Goal: Task Accomplishment & Management: Complete application form

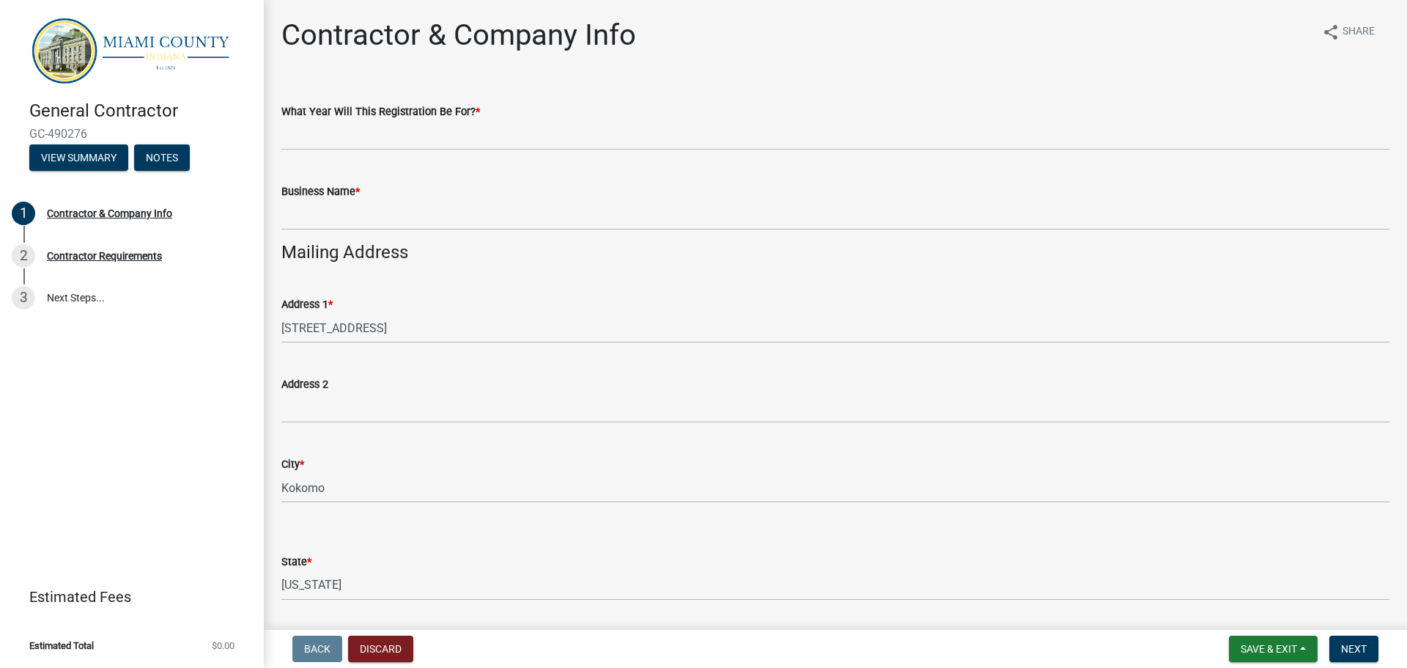
select select "IN"
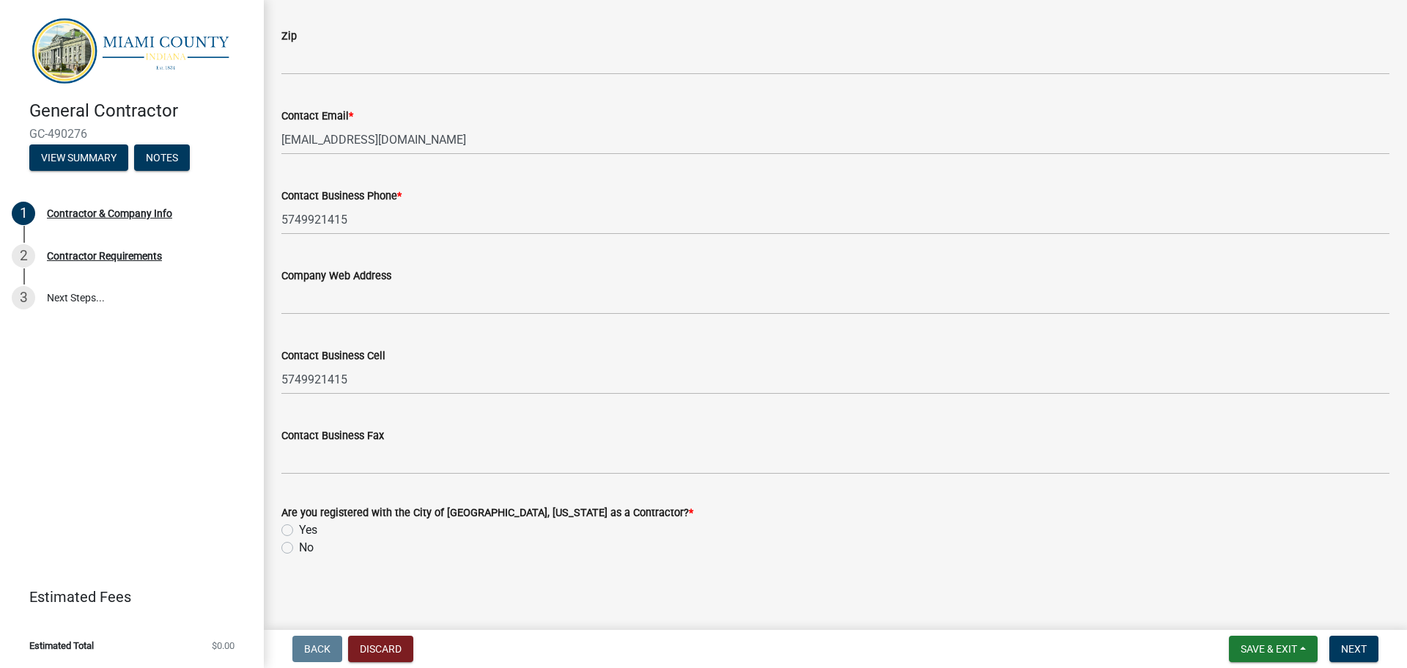
scroll to position [981, 0]
click at [375, 643] on button "Discard" at bounding box center [380, 648] width 65 height 26
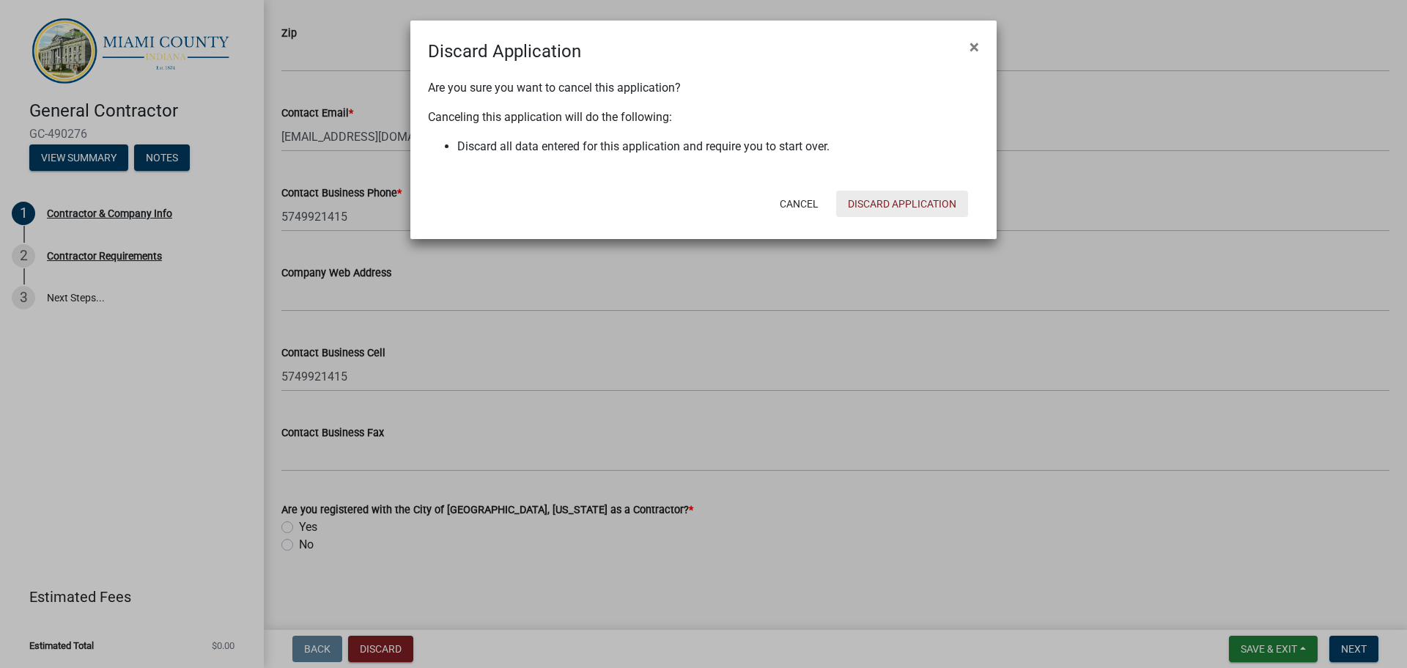
click at [875, 197] on button "Discard Application" at bounding box center [902, 204] width 132 height 26
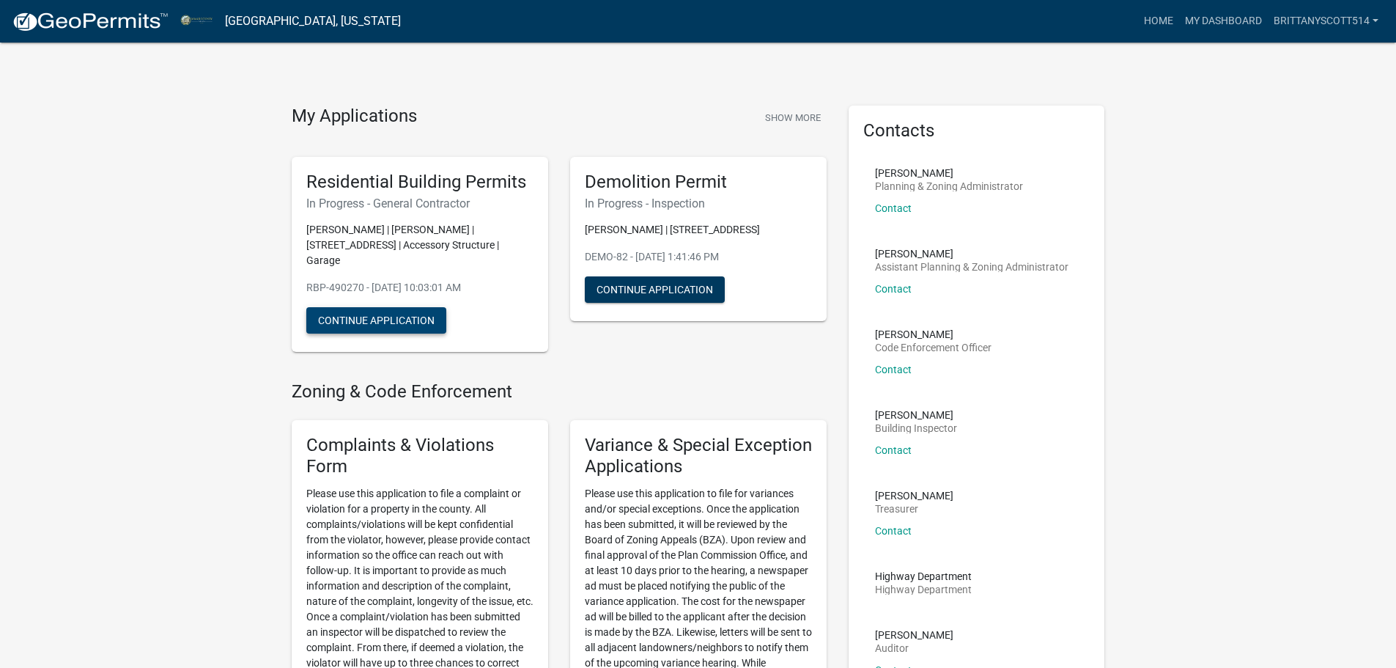
click at [389, 322] on button "Continue Application" at bounding box center [376, 320] width 140 height 26
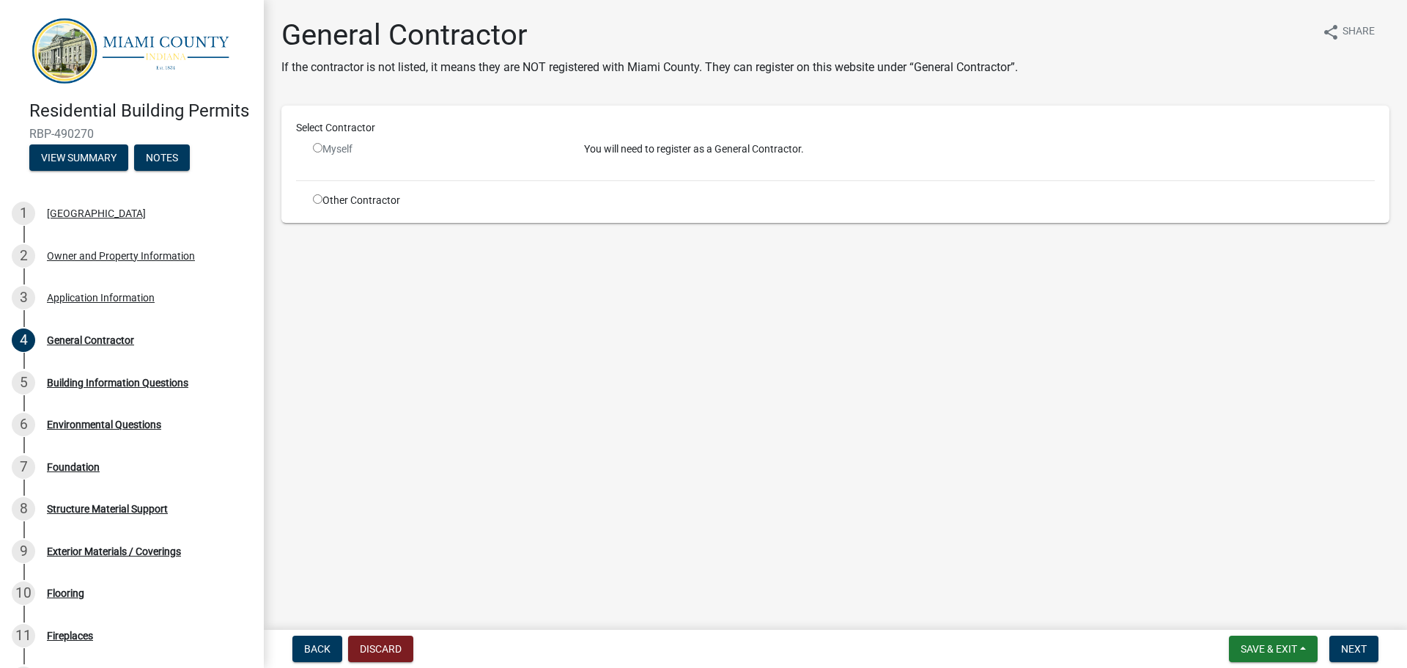
click at [328, 203] on div "Other Contractor" at bounding box center [437, 200] width 271 height 15
click at [318, 196] on input "radio" at bounding box center [318, 199] width 10 height 10
radio input "true"
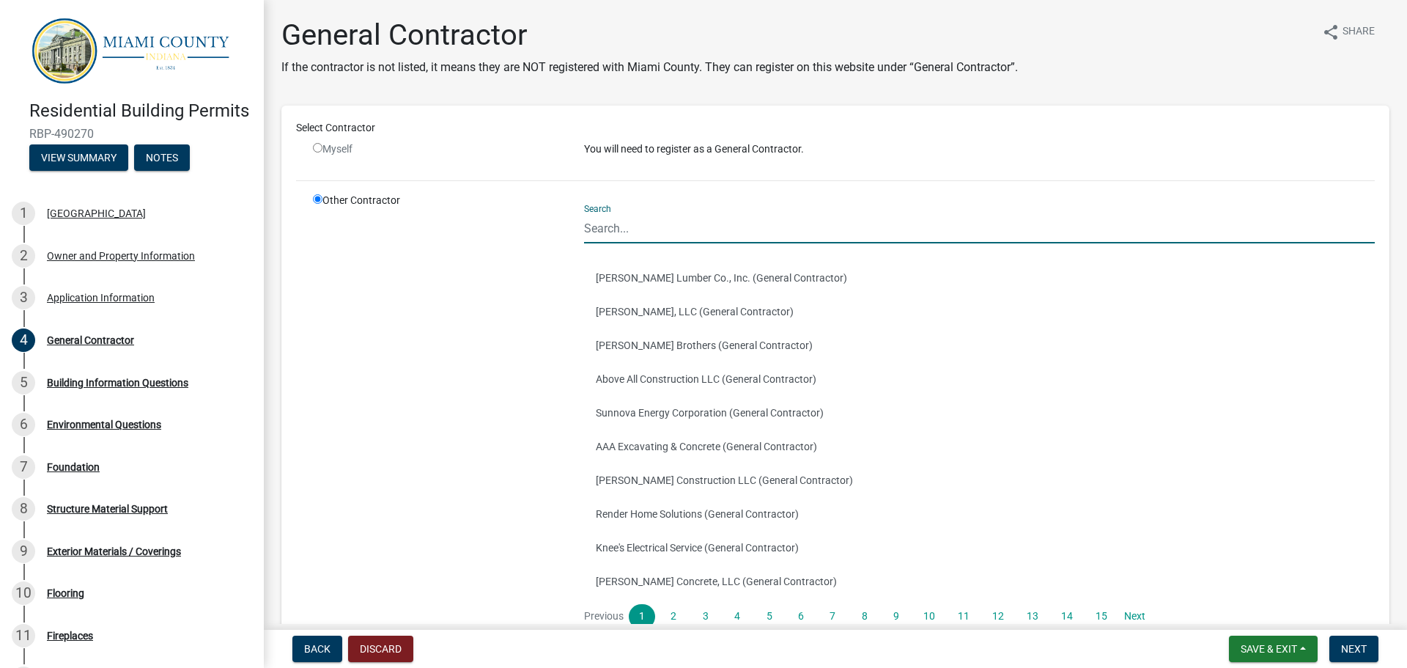
click at [681, 231] on input "Search" at bounding box center [979, 228] width 791 height 30
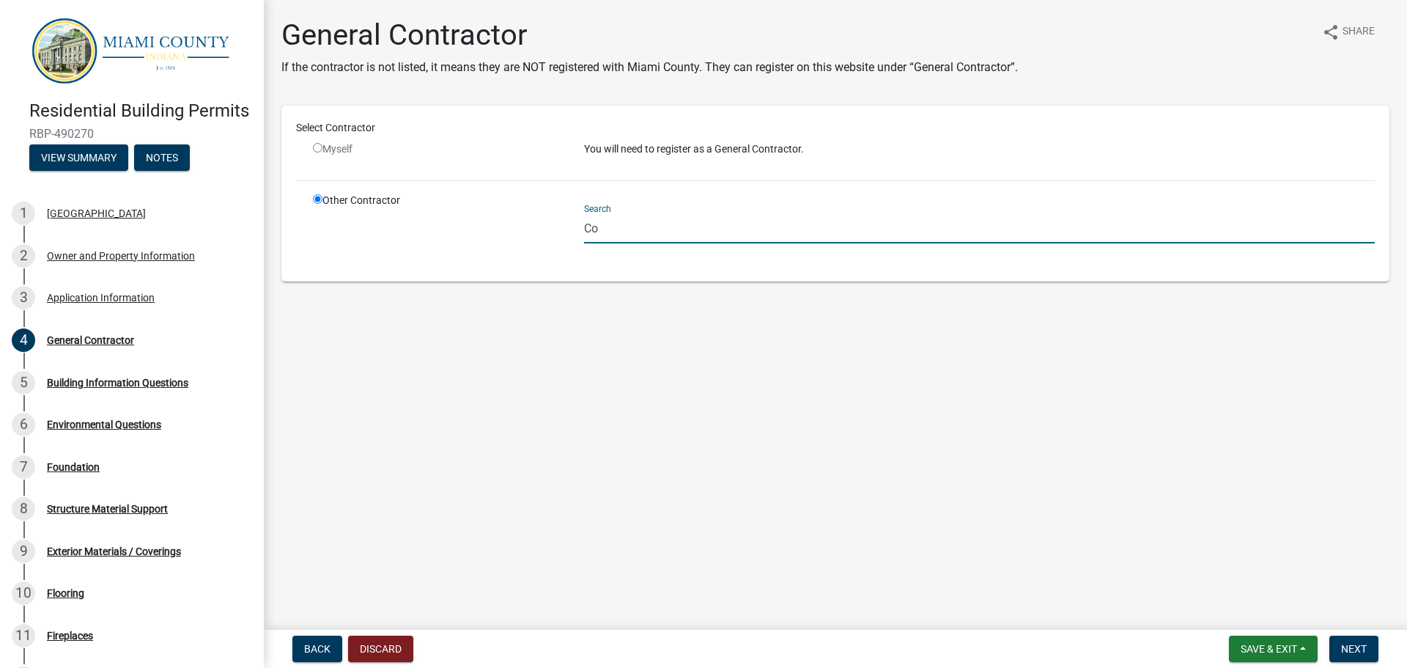
type input "C"
